Goal: Check status: Check status

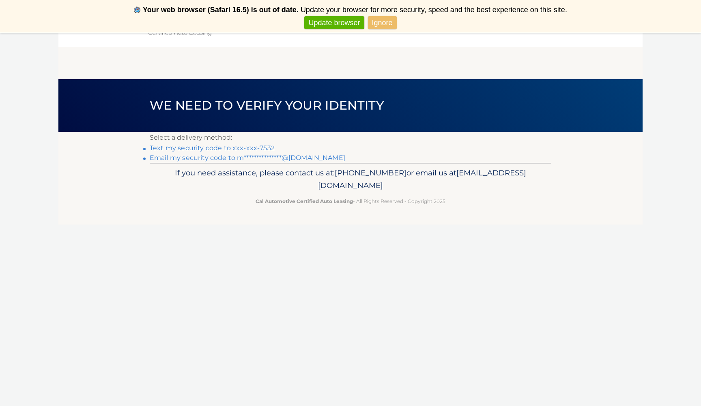
click at [261, 146] on link "Text my security code to xxx-xxx-7532" at bounding box center [212, 148] width 125 height 8
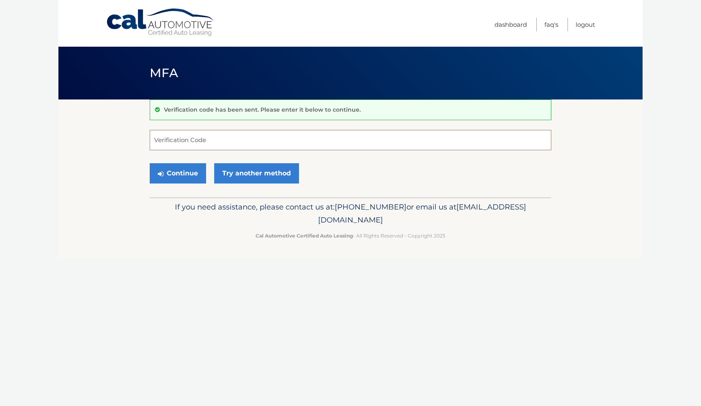
click at [251, 138] on input "Verification Code" at bounding box center [351, 140] width 402 height 20
type input "013500"
click at [189, 173] on button "Continue" at bounding box center [178, 173] width 56 height 20
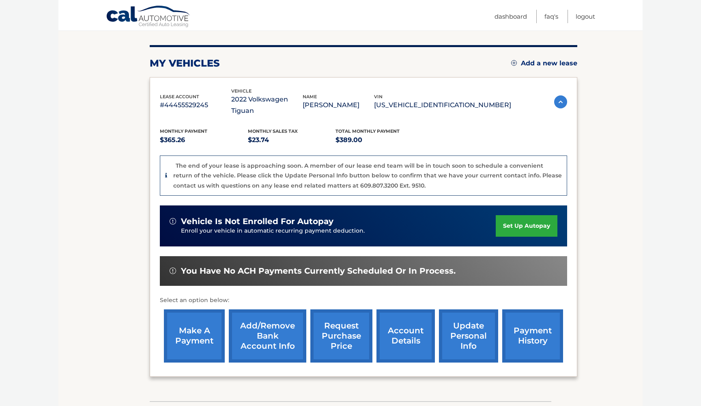
scroll to position [109, 0]
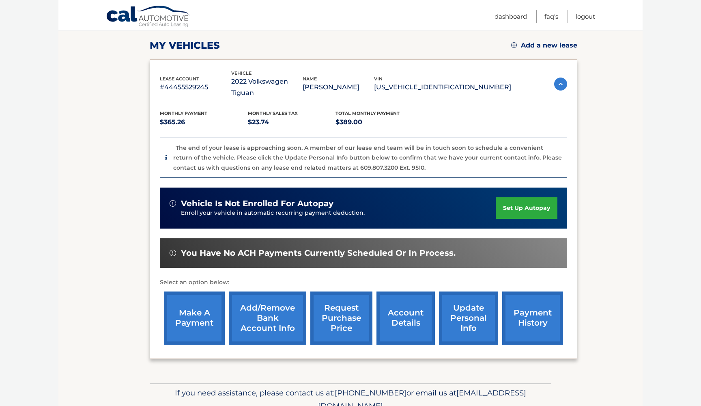
click at [396, 296] on link "account details" at bounding box center [406, 317] width 58 height 53
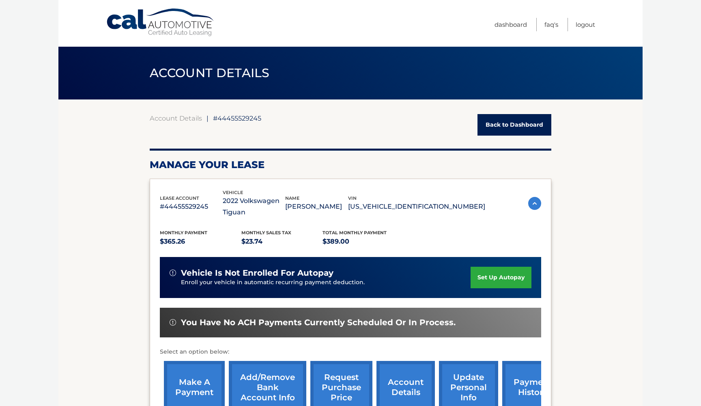
drag, startPoint x: 403, startPoint y: 205, endPoint x: 487, endPoint y: 207, distance: 83.2
click at [487, 207] on div "lease account #44455529245 vehicle 2022 Volkswagen Tiguan name MADILYN ELLWANGE…" at bounding box center [351, 204] width 382 height 30
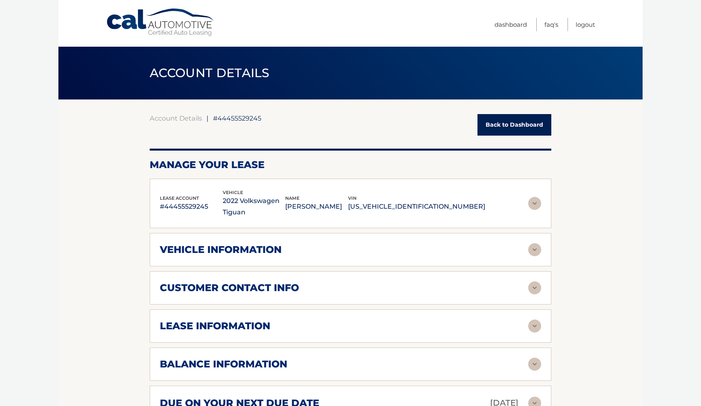
click at [487, 207] on div "lease account #44455529245 vehicle 2022 Volkswagen Tiguan name MADILYN ELLWANGE…" at bounding box center [351, 204] width 382 height 30
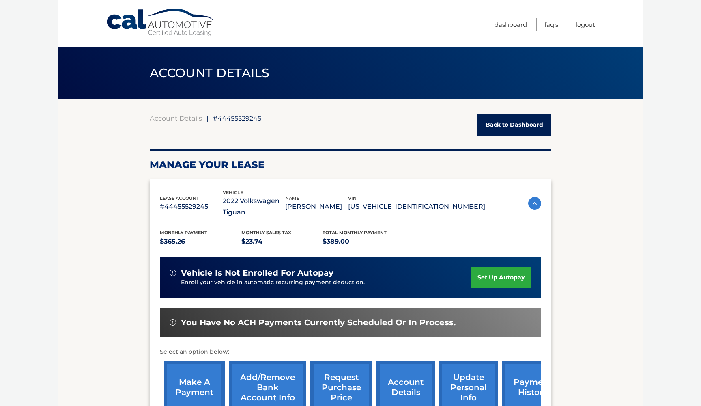
drag, startPoint x: 477, startPoint y: 207, endPoint x: 405, endPoint y: 208, distance: 72.3
click at [405, 208] on p "[US_VEHICLE_IDENTIFICATION_NUMBER]" at bounding box center [416, 206] width 137 height 11
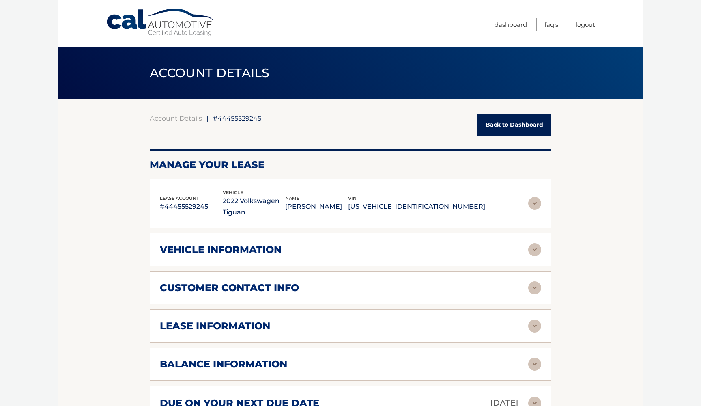
copy p "[US_VEHICLE_IDENTIFICATION_NUMBER]"
click at [354, 131] on div "Account Details | #44455529245 Back to Dashboard" at bounding box center [351, 125] width 402 height 22
